Goal: Information Seeking & Learning: Learn about a topic

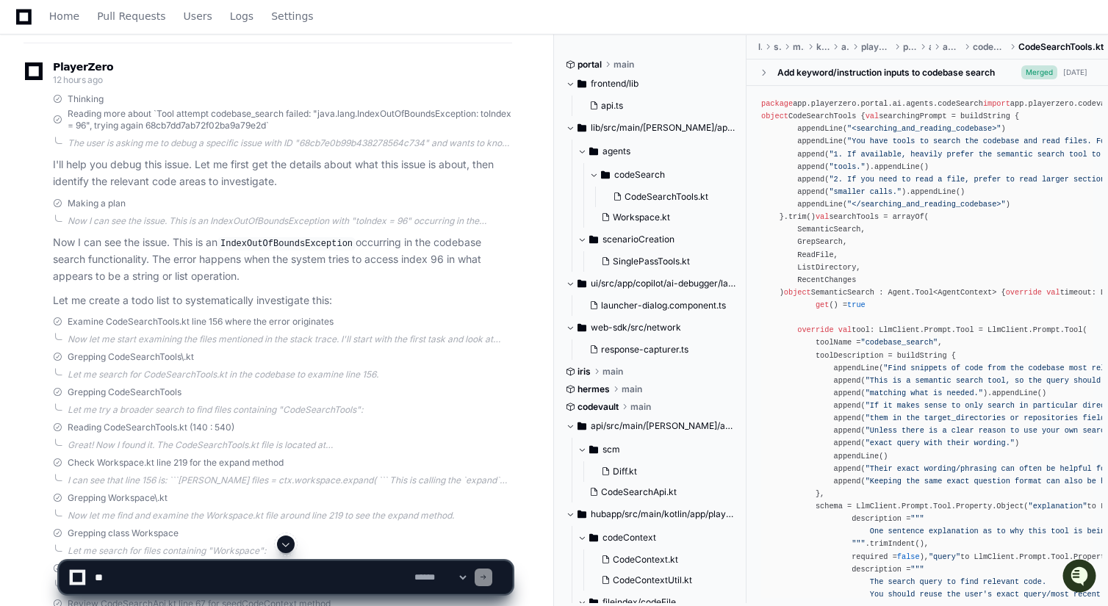
scroll to position [268, 0]
click at [672, 195] on span "CodeSearchTools.kt" at bounding box center [666, 197] width 84 height 12
click at [267, 375] on div "Let me search for CodeSearchTools.kt in the codebase to examine line 156." at bounding box center [290, 378] width 444 height 12
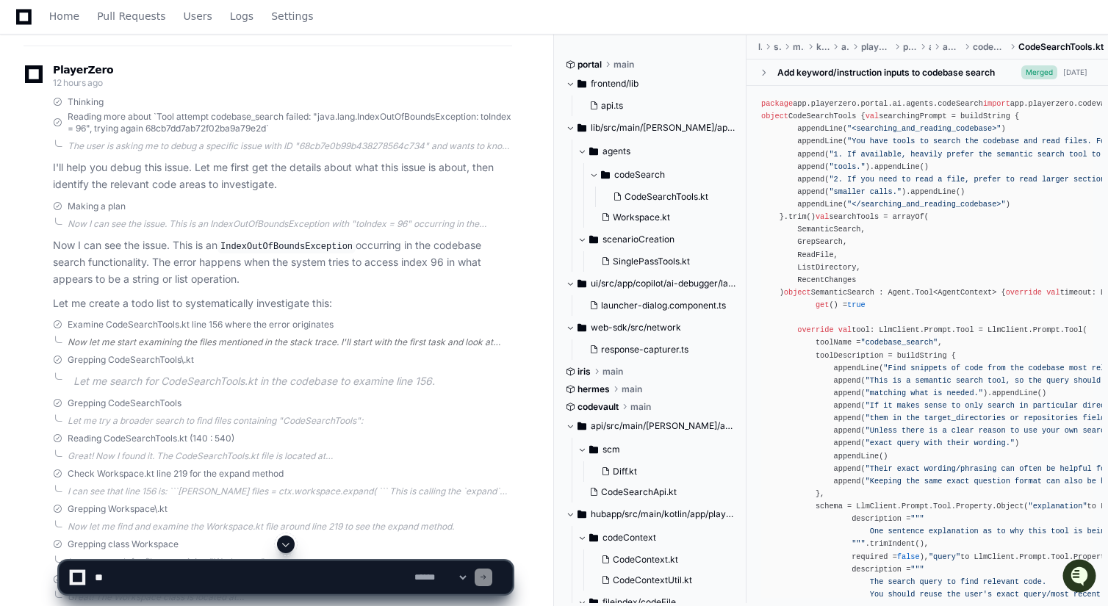
click at [277, 337] on div "Now let me start examining the files mentioned in the stack trace. I'll start w…" at bounding box center [290, 342] width 444 height 12
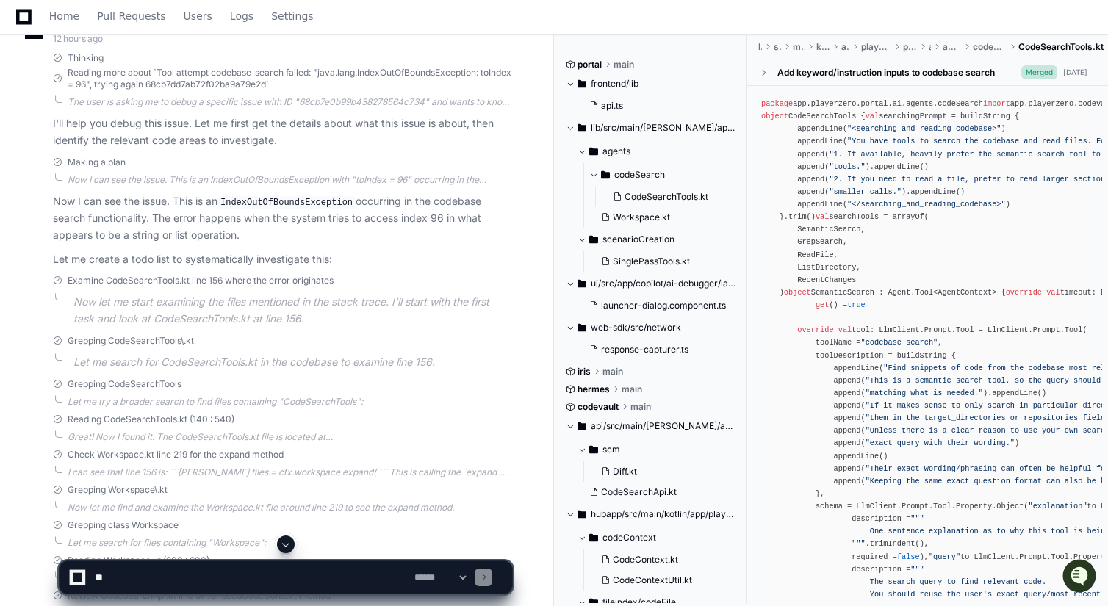
scroll to position [311, 0]
click at [258, 177] on div "Now I can see the issue. This is an IndexOutOfBoundsException with "toIndex = 9…" at bounding box center [290, 181] width 444 height 12
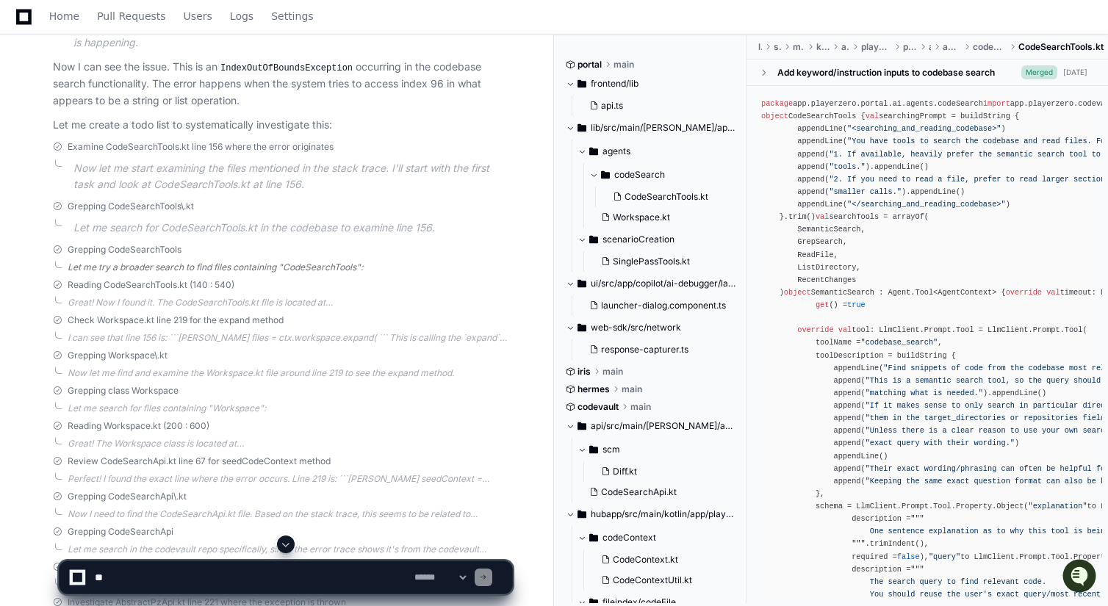
scroll to position [697, 0]
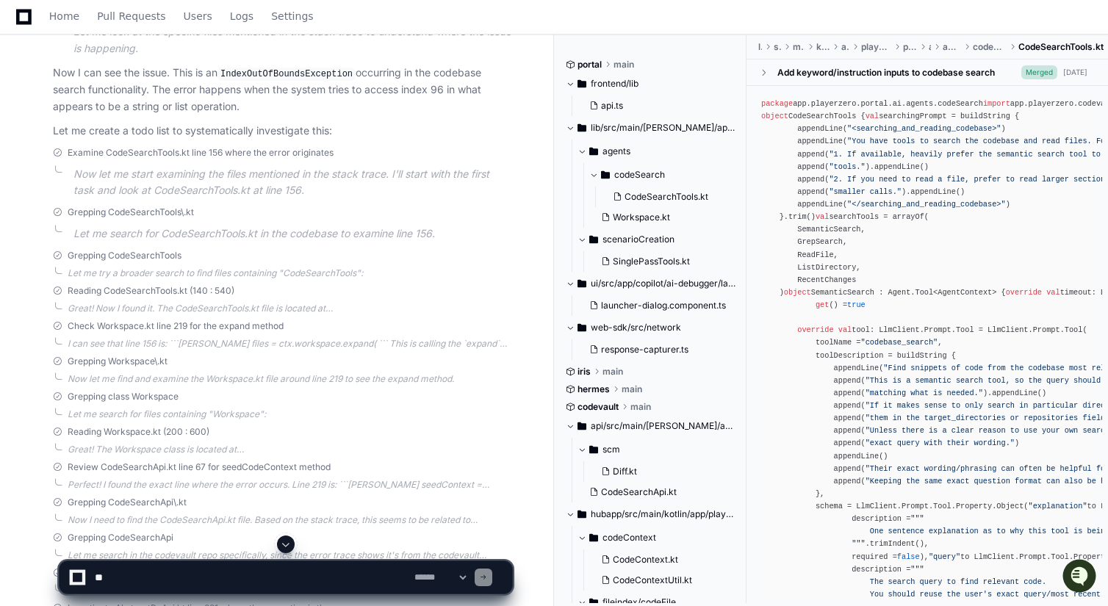
click at [218, 227] on p "Let me search for CodeSearchTools.kt in the codebase to examine line 156." at bounding box center [292, 233] width 439 height 17
